Goal: Information Seeking & Learning: Learn about a topic

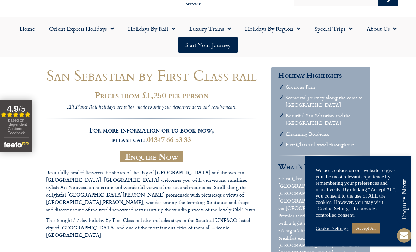
scroll to position [38, 0]
click at [238, 200] on p "Beautifully nestled between the shores of the Bay of Biscay and the western Pyr…" at bounding box center [152, 190] width 212 height 44
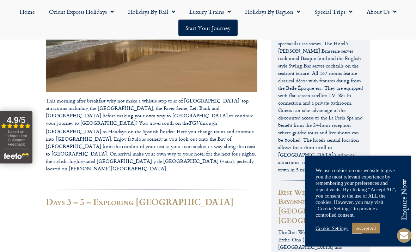
scroll to position [644, 0]
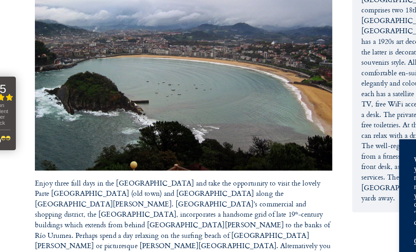
scroll to position [837, 0]
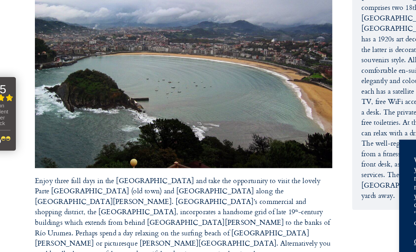
click at [243, 92] on div at bounding box center [208, 46] width 416 height 1766
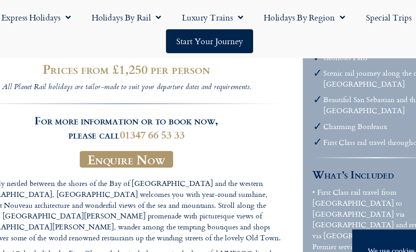
scroll to position [86, 0]
click at [286, 66] on li "Beautiful San Sebastian and the [GEOGRAPHIC_DATA]" at bounding box center [325, 71] width 78 height 15
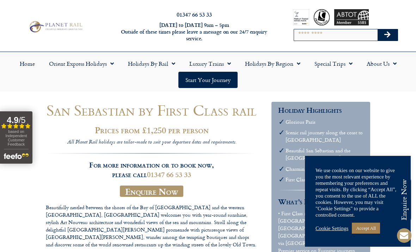
scroll to position [0, 0]
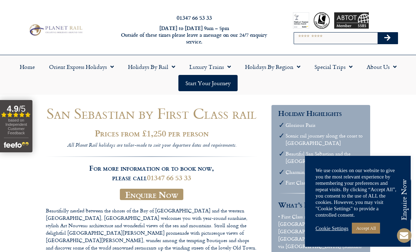
click at [158, 66] on link "Holidays by Rail" at bounding box center [151, 67] width 61 height 16
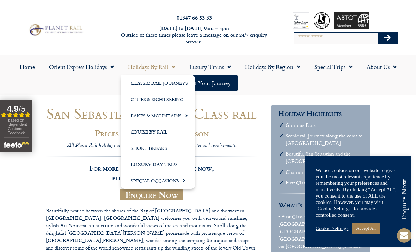
click at [99, 66] on link "Orient Express Holidays" at bounding box center [81, 67] width 79 height 16
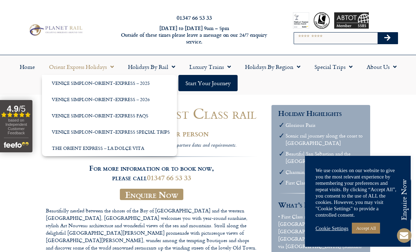
click at [31, 67] on link "Home" at bounding box center [27, 67] width 29 height 16
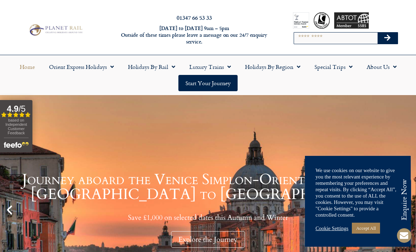
click at [294, 64] on span "Menu" at bounding box center [297, 66] width 7 height 13
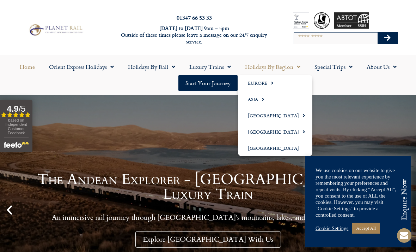
click at [264, 80] on link "Europe" at bounding box center [275, 83] width 74 height 16
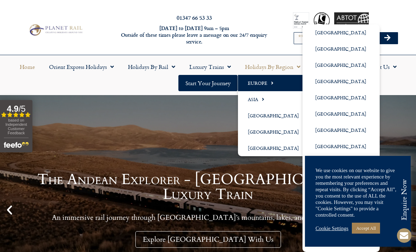
click at [326, 97] on link "[GEOGRAPHIC_DATA]" at bounding box center [341, 97] width 77 height 16
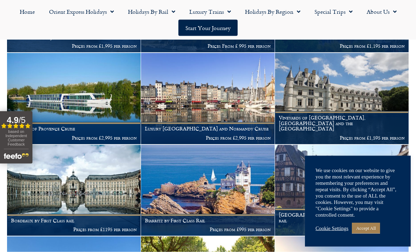
scroll to position [484, 0]
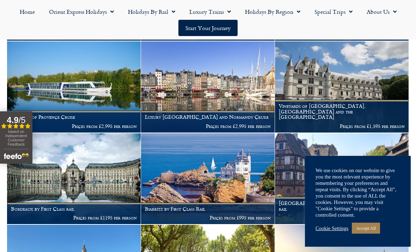
click at [91, 202] on figcaption "Bordeaux by First Class rail Prices from £1195 per person" at bounding box center [74, 213] width 134 height 22
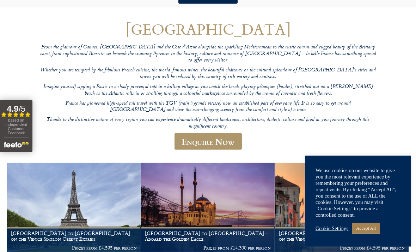
scroll to position [0, 0]
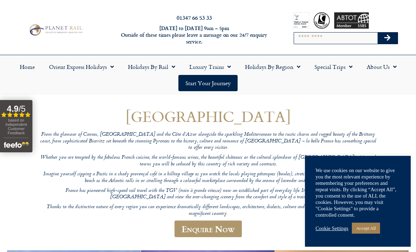
click at [304, 38] on input "Search" at bounding box center [335, 37] width 83 height 11
type input "**********"
click at [393, 34] on button "Search" at bounding box center [388, 37] width 20 height 11
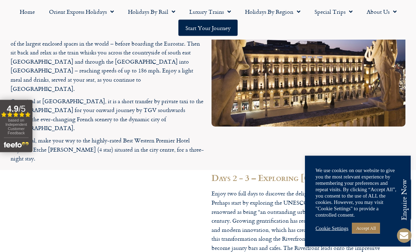
scroll to position [683, 0]
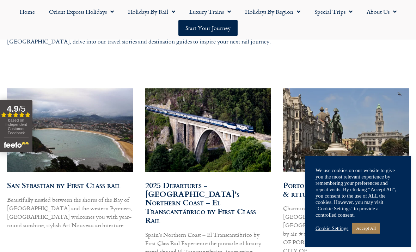
scroll to position [344, 0]
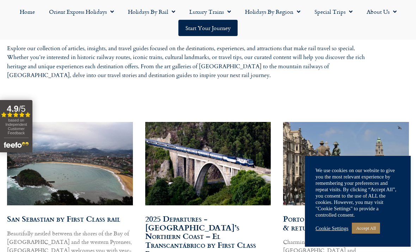
click at [83, 218] on link "San Sebastian by First Class rail" at bounding box center [64, 218] width 114 height 12
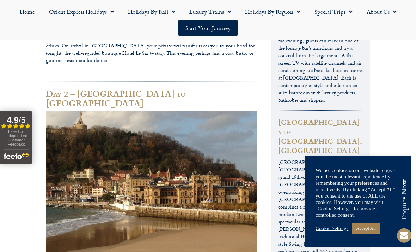
scroll to position [468, 0]
